Goal: Find specific page/section: Find specific page/section

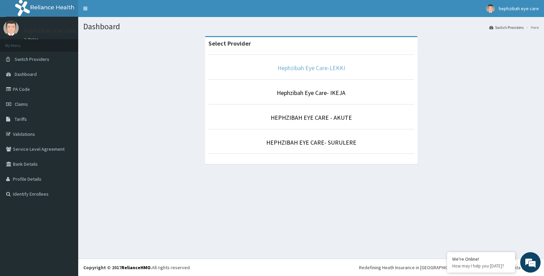
click at [291, 68] on link "Hephzibah Eye Care-LEKKI" at bounding box center [311, 68] width 68 height 8
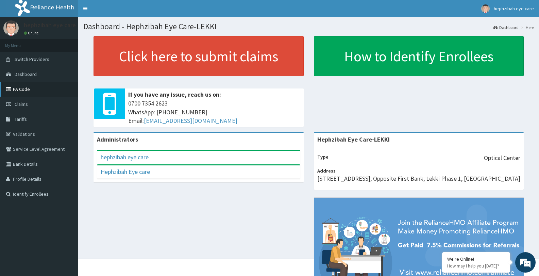
click at [23, 90] on link "PA Code" at bounding box center [39, 89] width 78 height 15
